Goal: Task Accomplishment & Management: Use online tool/utility

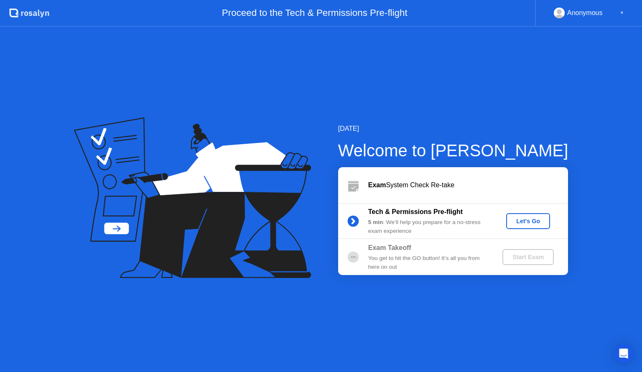
click at [521, 226] on button "Let's Go" at bounding box center [528, 221] width 44 height 16
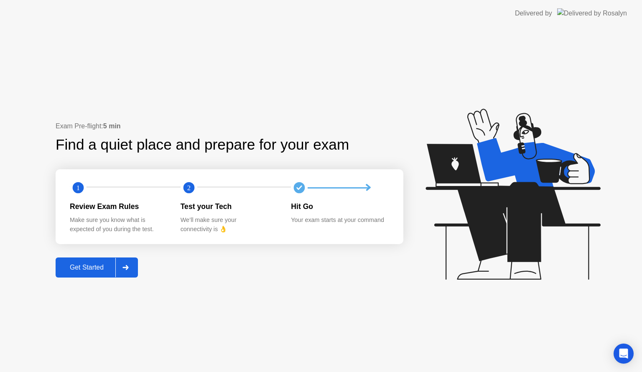
click at [101, 264] on div "Get Started" at bounding box center [86, 268] width 57 height 8
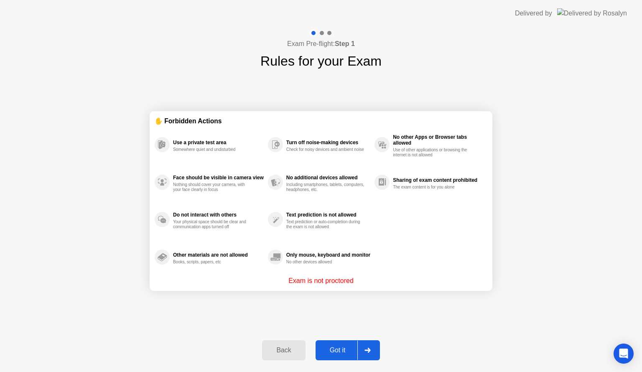
click at [336, 354] on div "Got it" at bounding box center [337, 350] width 39 height 8
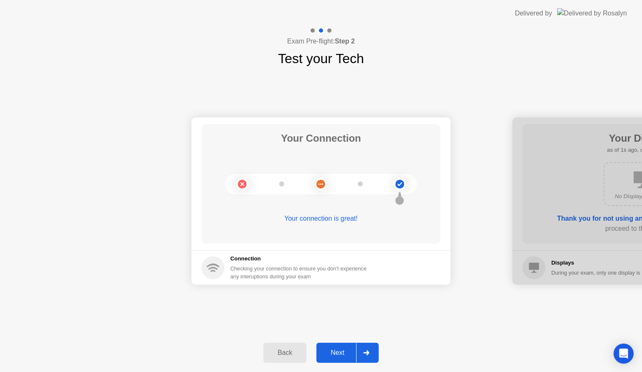
click at [348, 349] on div "Next" at bounding box center [337, 353] width 37 height 8
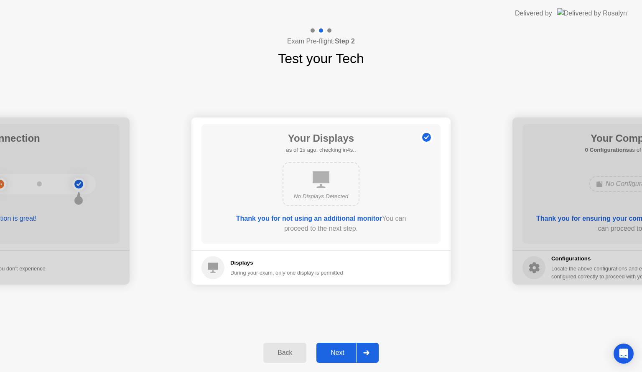
click at [343, 356] on div "Next" at bounding box center [337, 353] width 37 height 8
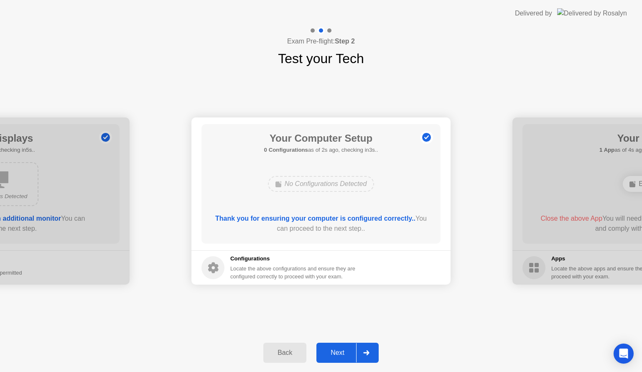
click at [337, 353] on div "Next" at bounding box center [337, 353] width 37 height 8
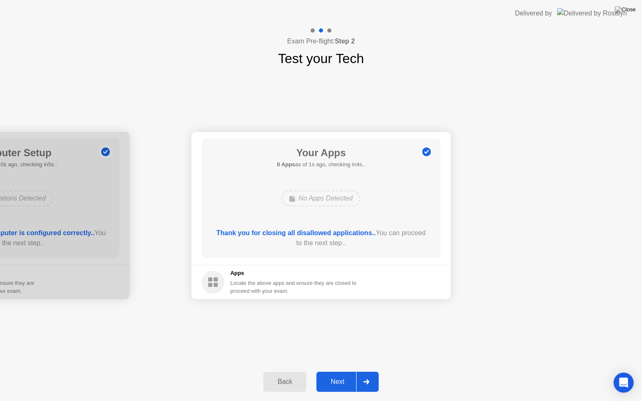
click at [348, 372] on div "Next" at bounding box center [337, 382] width 37 height 8
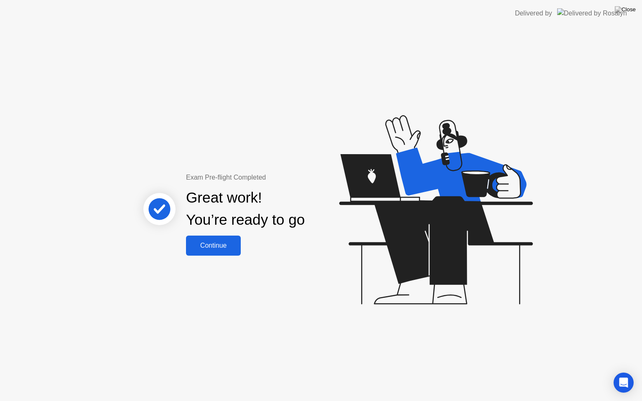
click at [219, 252] on button "Continue" at bounding box center [213, 246] width 55 height 20
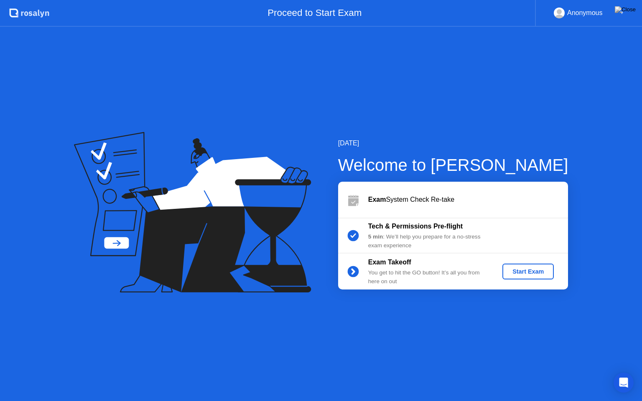
click at [520, 268] on div "Start Exam" at bounding box center [528, 271] width 45 height 7
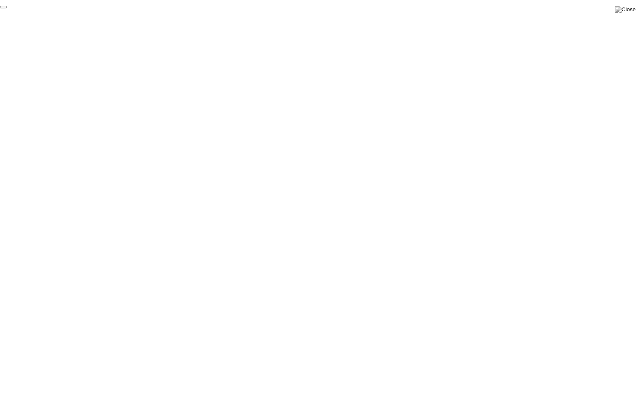
click div "End Proctoring Session"
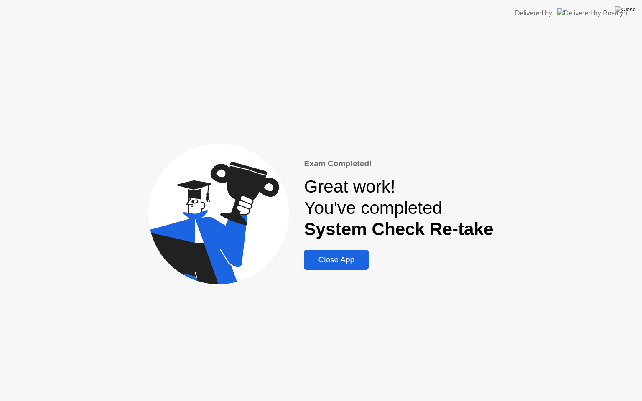
click at [362, 267] on button "Close App" at bounding box center [336, 260] width 65 height 20
